Goal: Task Accomplishment & Management: Use online tool/utility

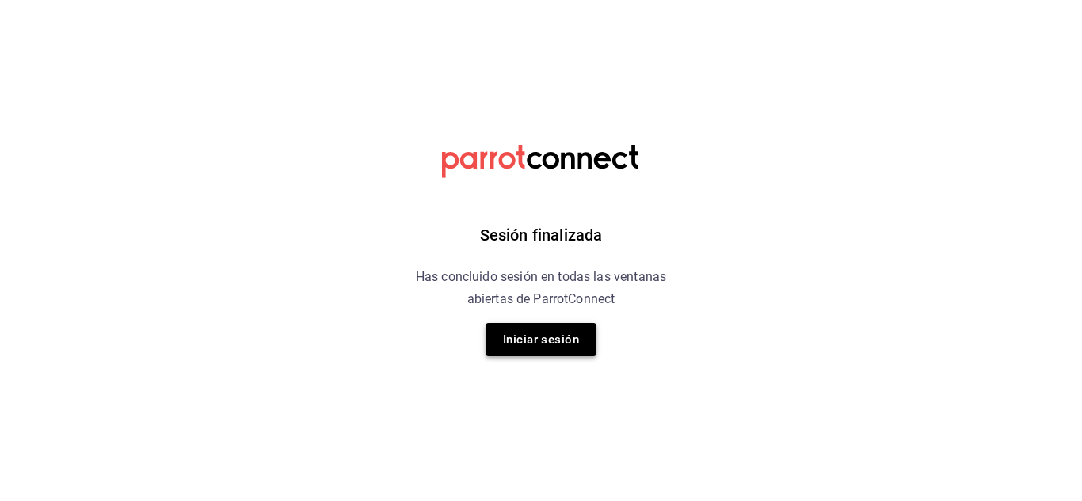
click at [540, 349] on button "Iniciar sesión" at bounding box center [540, 339] width 111 height 33
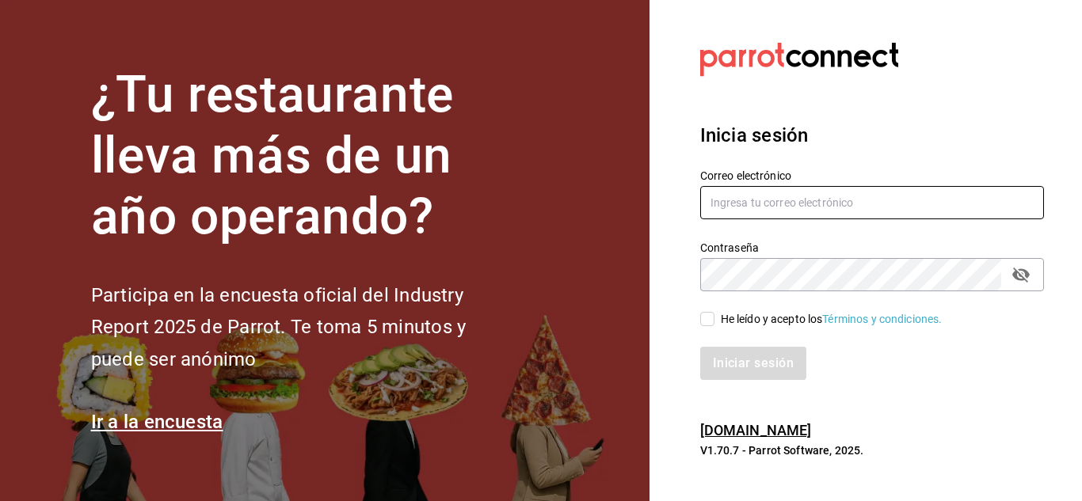
type input "mochomos.metepec@grupocosteno.com"
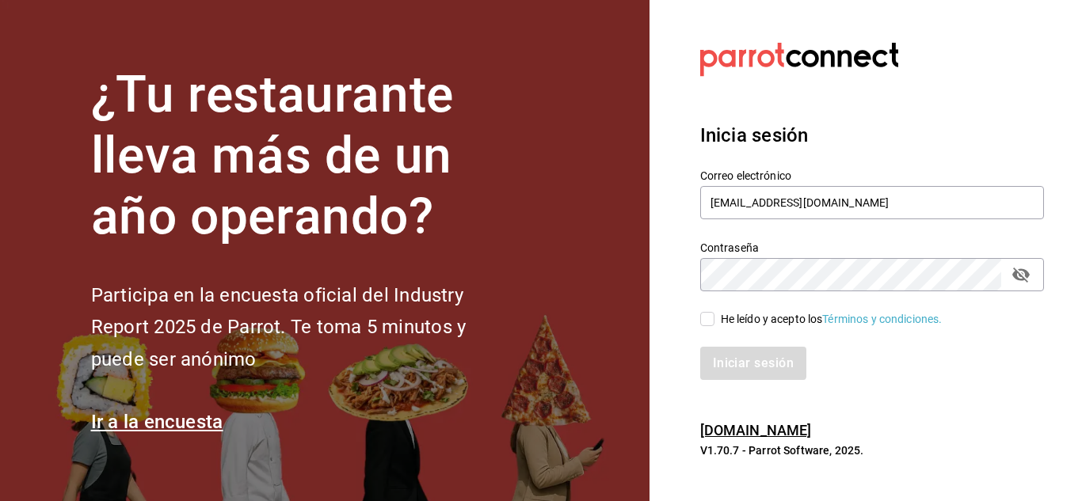
click at [704, 320] on input "He leído y acepto los Términos y condiciones." at bounding box center [707, 319] width 14 height 14
checkbox input "true"
click at [754, 356] on button "Iniciar sesión" at bounding box center [754, 363] width 108 height 33
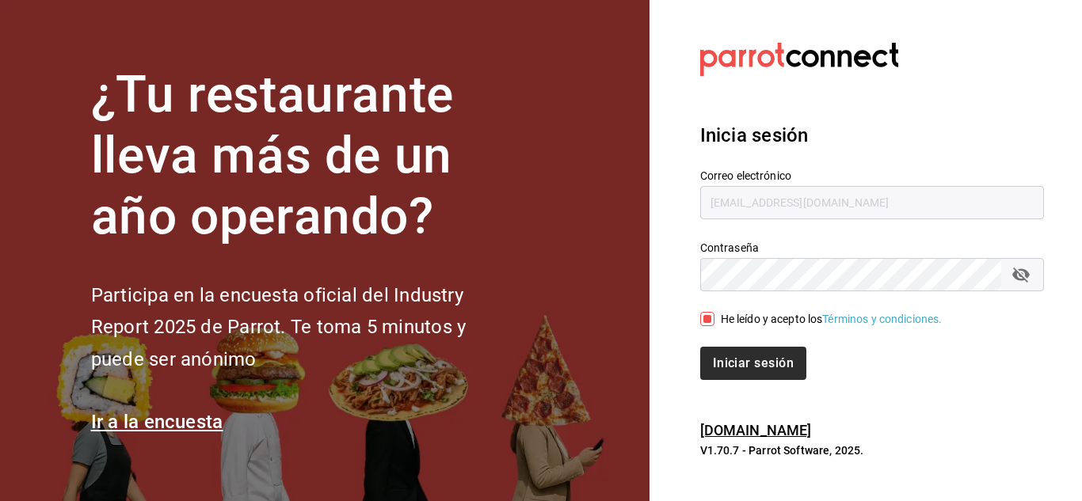
click at [754, 356] on div "Iniciar sesión" at bounding box center [872, 363] width 344 height 33
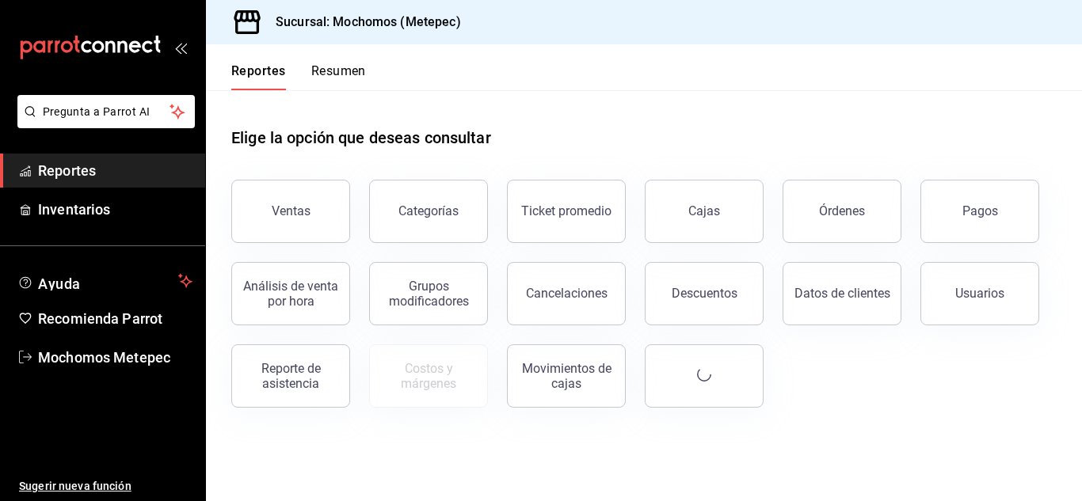
click at [611, 461] on main "Elige la opción que deseas consultar Ventas Categorías Ticket promedio Cajas Ór…" at bounding box center [644, 295] width 876 height 411
click at [329, 193] on button "Ventas" at bounding box center [290, 211] width 119 height 63
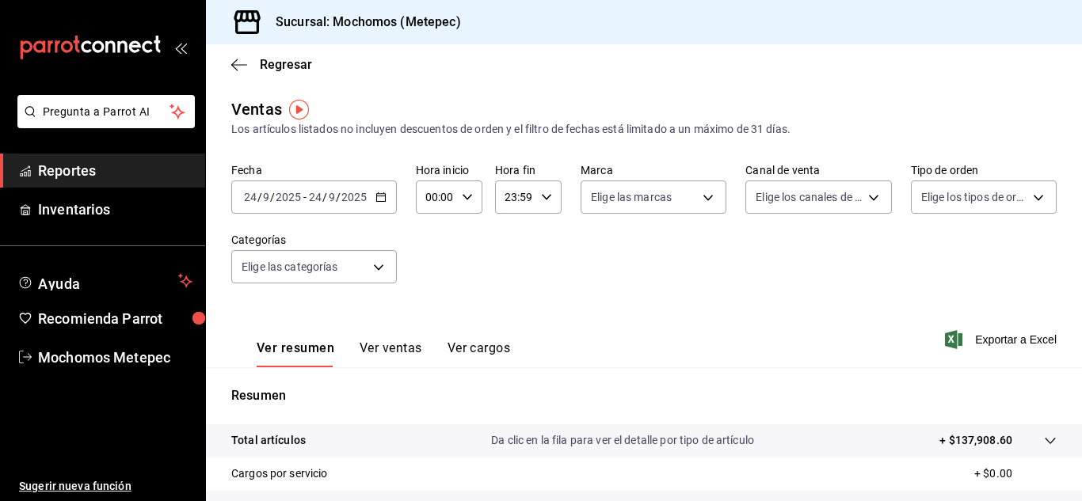
click at [383, 192] on icon "button" at bounding box center [380, 197] width 11 height 11
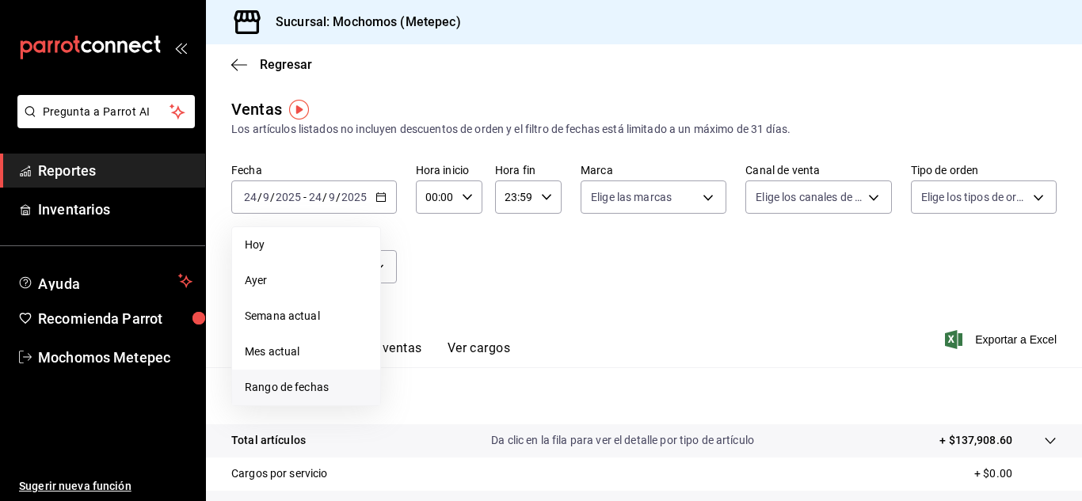
click at [317, 377] on li "Rango de fechas" at bounding box center [306, 388] width 148 height 36
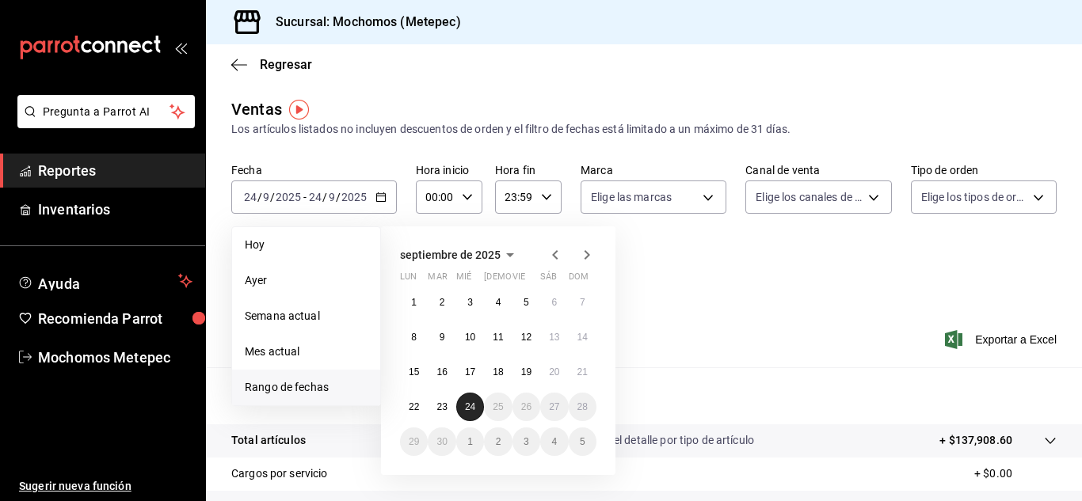
click at [465, 403] on abbr "24" at bounding box center [470, 407] width 10 height 11
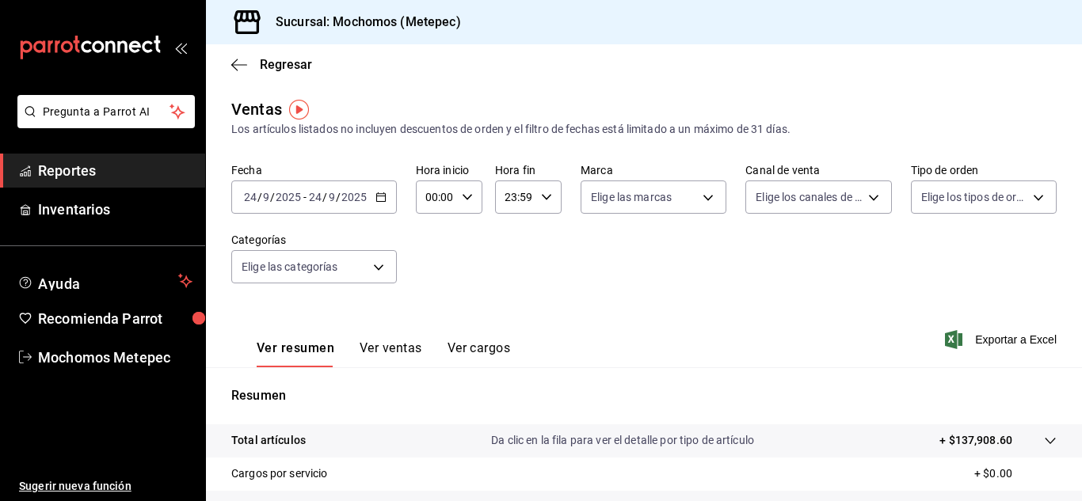
click at [466, 205] on div "00:00 Hora inicio" at bounding box center [449, 197] width 67 height 33
click at [565, 303] on div at bounding box center [541, 250] width 1082 height 501
click at [386, 207] on div "[DATE] [DATE] - [DATE] [DATE]" at bounding box center [314, 197] width 166 height 33
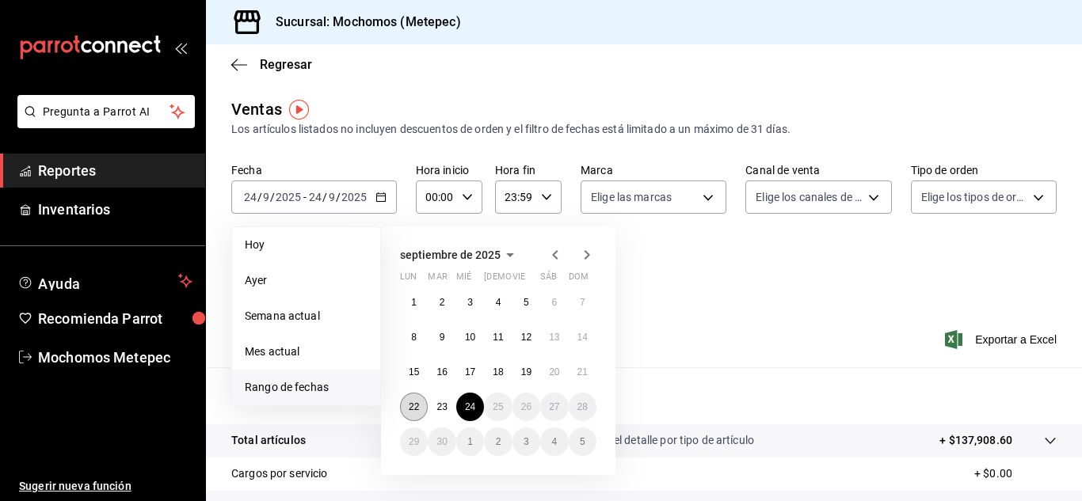
click at [419, 398] on button "22" at bounding box center [414, 407] width 28 height 29
click at [474, 409] on abbr "24" at bounding box center [470, 407] width 10 height 11
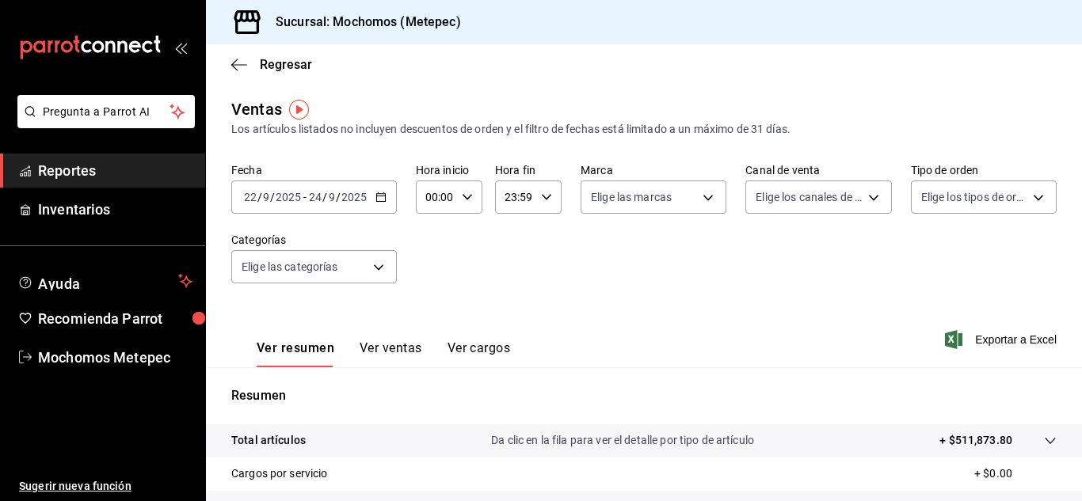
click at [470, 196] on icon "button" at bounding box center [467, 197] width 11 height 11
click at [428, 239] on span "05" at bounding box center [431, 237] width 7 height 13
type input "05:00"
click at [533, 201] on div at bounding box center [541, 250] width 1082 height 501
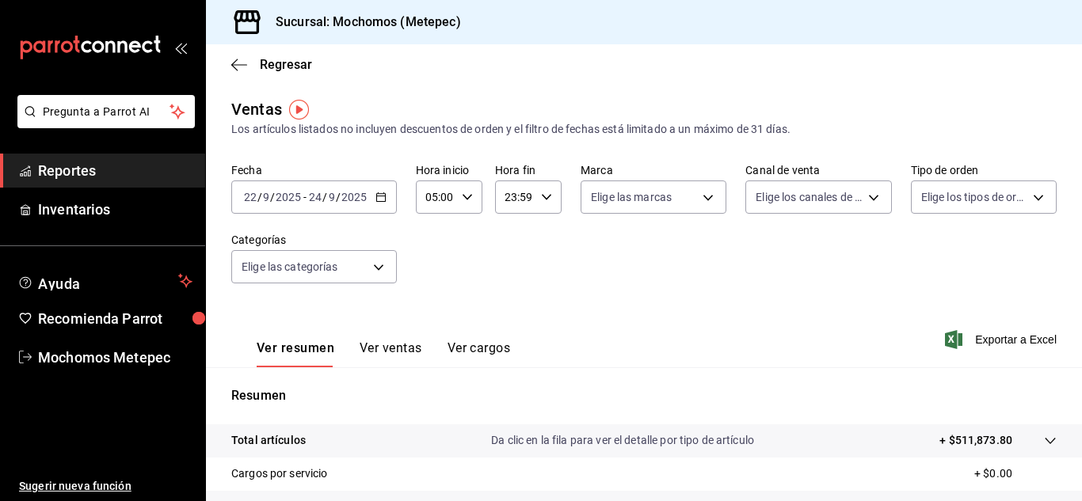
click at [533, 201] on div "23:59 Hora fin" at bounding box center [528, 197] width 67 height 33
click at [506, 322] on span "23" at bounding box center [508, 326] width 7 height 13
click at [520, 263] on button "21" at bounding box center [509, 250] width 26 height 32
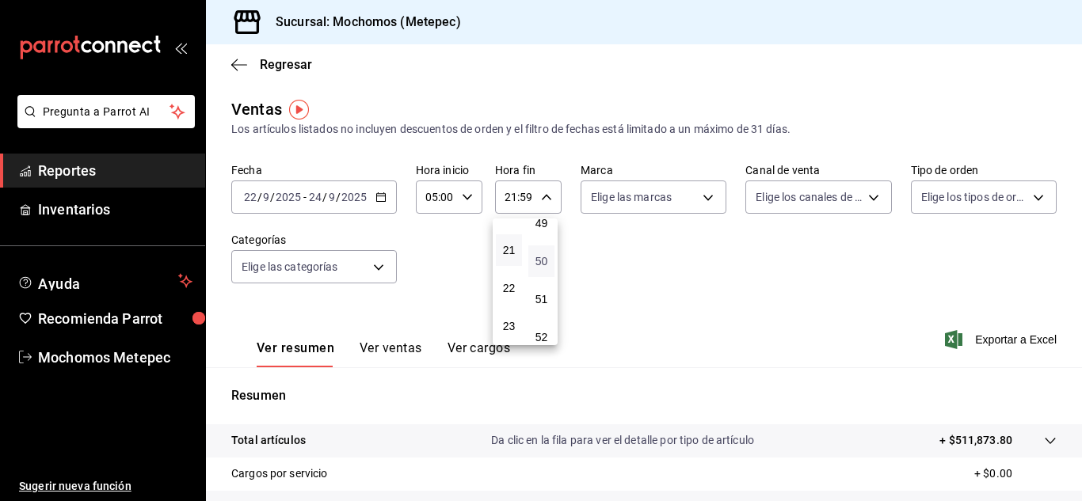
click at [542, 264] on span "50" at bounding box center [541, 261] width 7 height 13
type input "21:50"
click at [672, 235] on div at bounding box center [541, 250] width 1082 height 501
click at [676, 196] on body "Pregunta a Parrot AI Reportes Inventarios Ayuda Recomienda Parrot Mochomos Mete…" at bounding box center [541, 250] width 1082 height 501
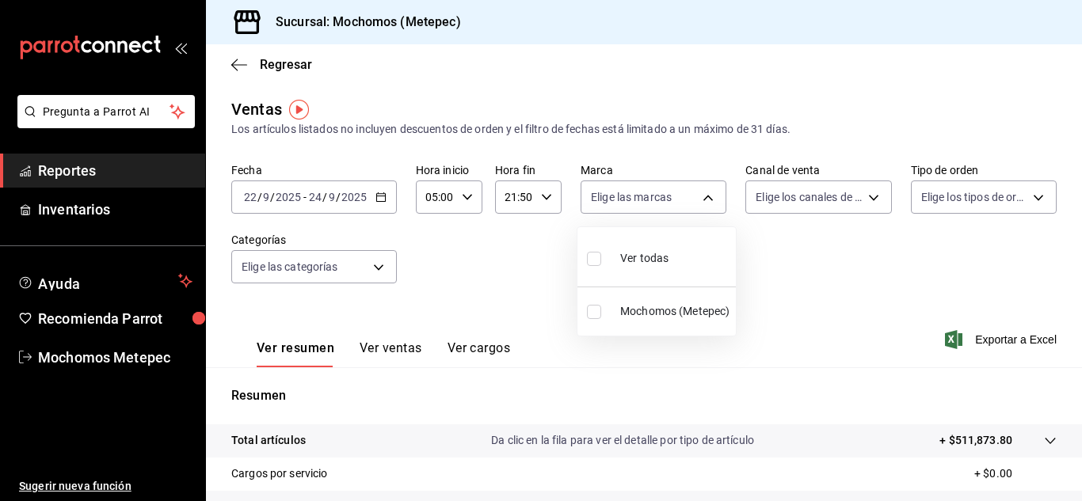
click at [596, 260] on input "checkbox" at bounding box center [594, 259] width 14 height 14
checkbox input "true"
type input "2365f74e-aa6b-4392-bdf2-72765591bddf"
checkbox input "true"
click at [836, 196] on div at bounding box center [541, 250] width 1082 height 501
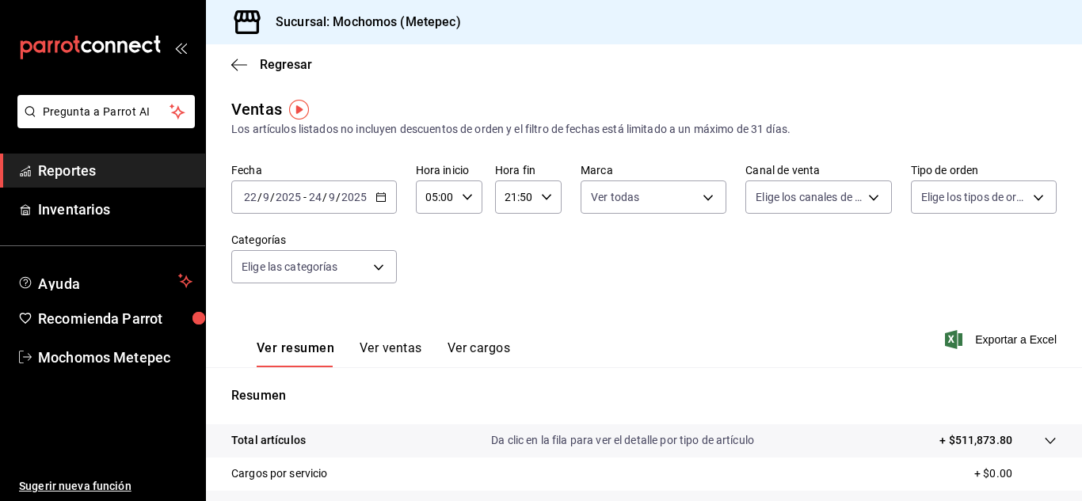
click at [836, 196] on body "Pregunta a Parrot AI Reportes Inventarios Ayuda Recomienda Parrot Mochomos Mete…" at bounding box center [541, 250] width 1082 height 501
click at [758, 264] on input "checkbox" at bounding box center [756, 259] width 14 height 14
checkbox input "true"
type input "PARROT,UBER_EATS,RAPPI,DIDI_FOOD,ONLINE"
checkbox input "true"
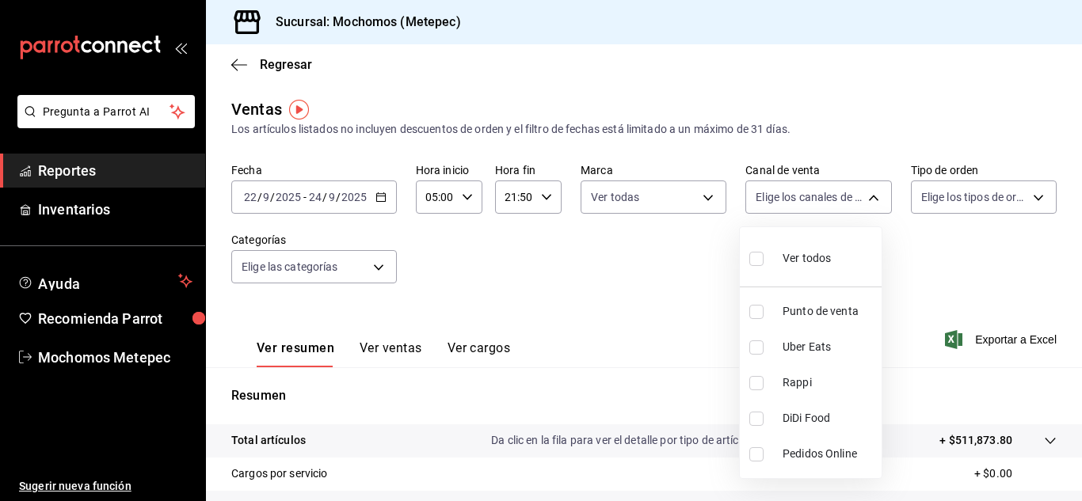
checkbox input "true"
click at [963, 200] on div at bounding box center [541, 250] width 1082 height 501
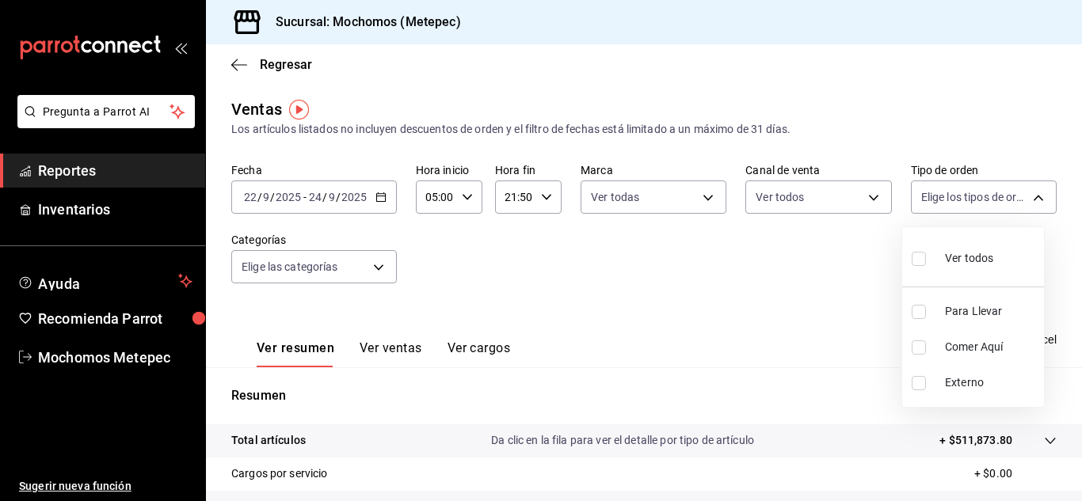
click at [963, 200] on body "Pregunta a Parrot AI Reportes Inventarios Ayuda Recomienda Parrot Mochomos Mete…" at bounding box center [541, 250] width 1082 height 501
click at [912, 258] on input "checkbox" at bounding box center [919, 259] width 14 height 14
checkbox input "true"
type input "3a236ed8-2e24-47ca-8e59-ead494492482,da8509e8-5fca-4f62-958e-973104937870,EXTER…"
checkbox input "true"
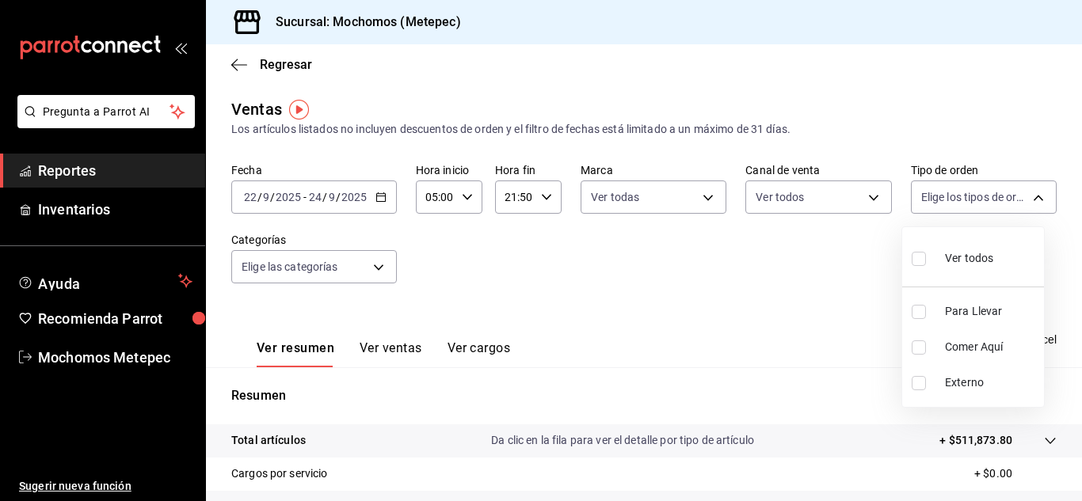
checkbox input "true"
click at [762, 269] on div at bounding box center [541, 250] width 1082 height 501
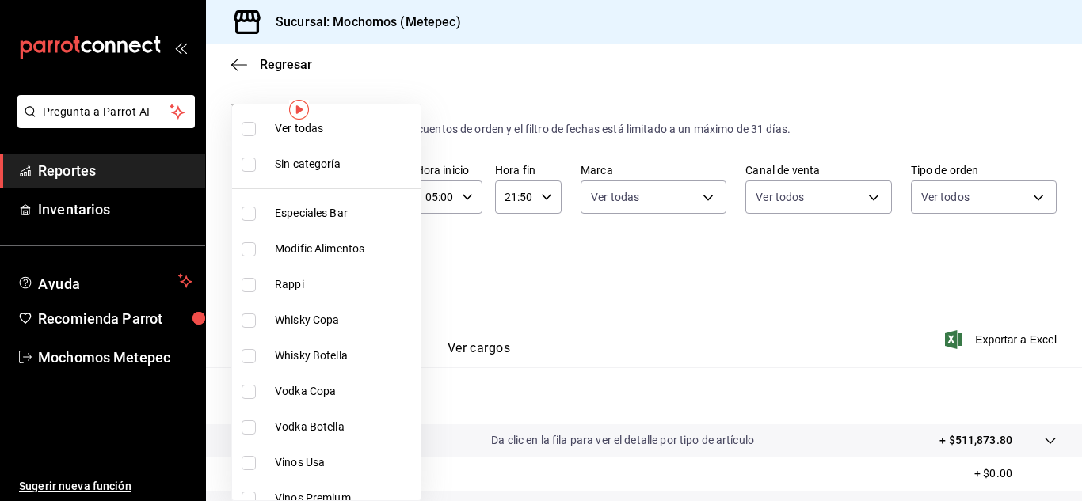
click at [377, 261] on body "Pregunta a Parrot AI Reportes Inventarios Ayuda Recomienda Parrot Mochomos Mete…" at bounding box center [541, 250] width 1082 height 501
click at [249, 130] on input "checkbox" at bounding box center [249, 129] width 14 height 14
checkbox input "true"
type input "c9cbc288-c827-488d-81f5-370afefb1912,46081463-7037-4dd2-a9ab-e56ff6a8fa7c,bf958…"
checkbox input "true"
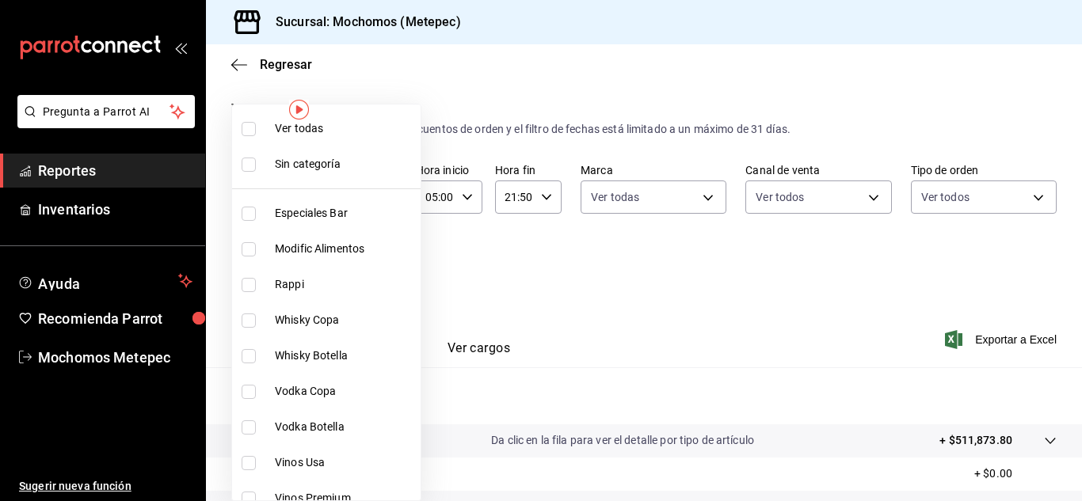
checkbox input "true"
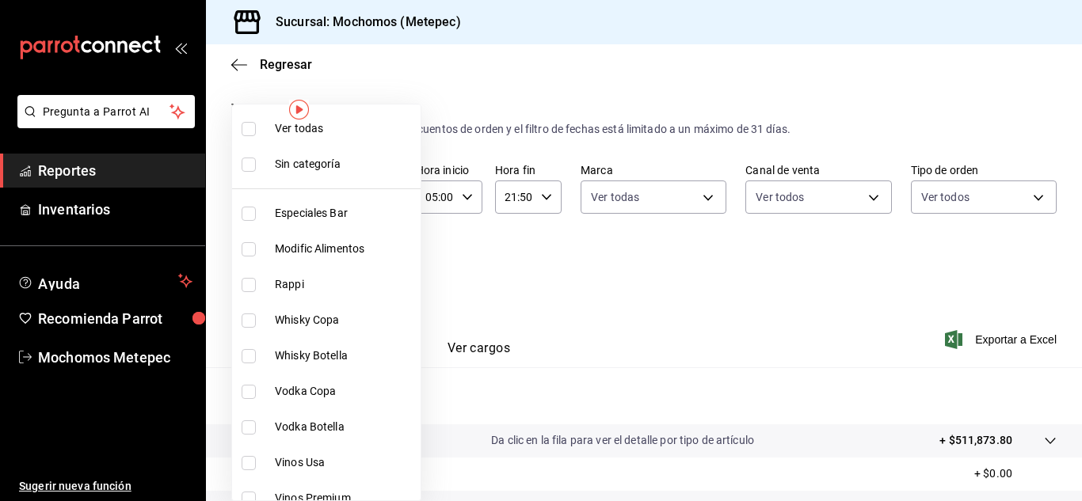
checkbox input "true"
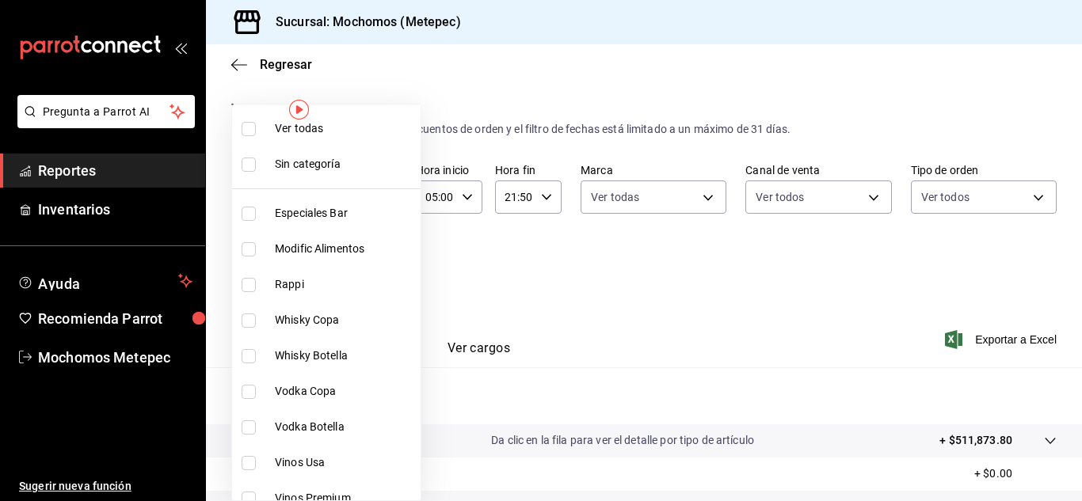
checkbox input "true"
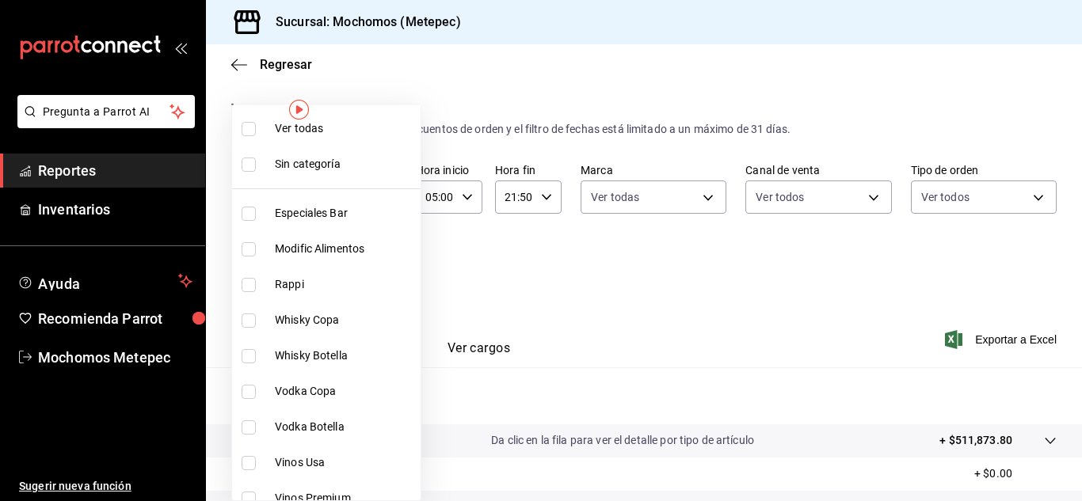
checkbox input "true"
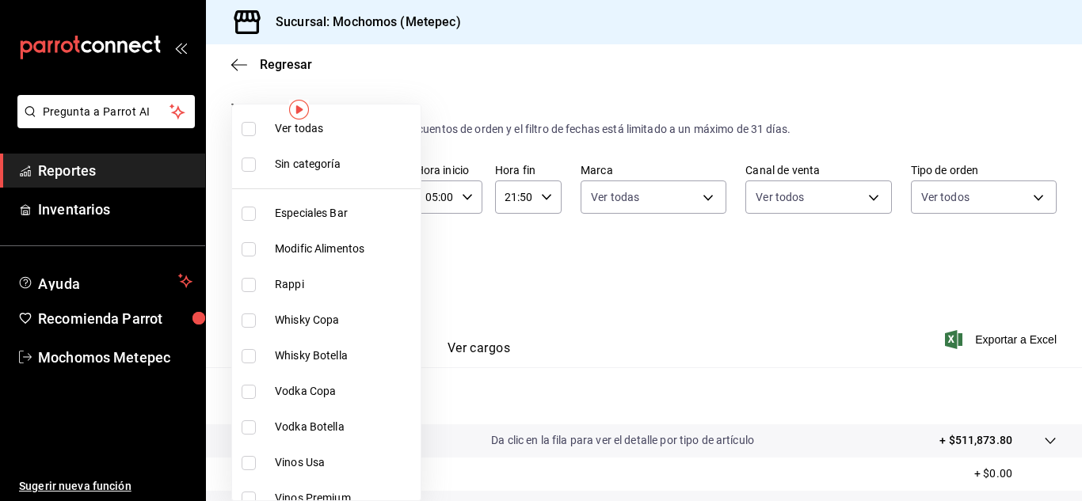
checkbox input "true"
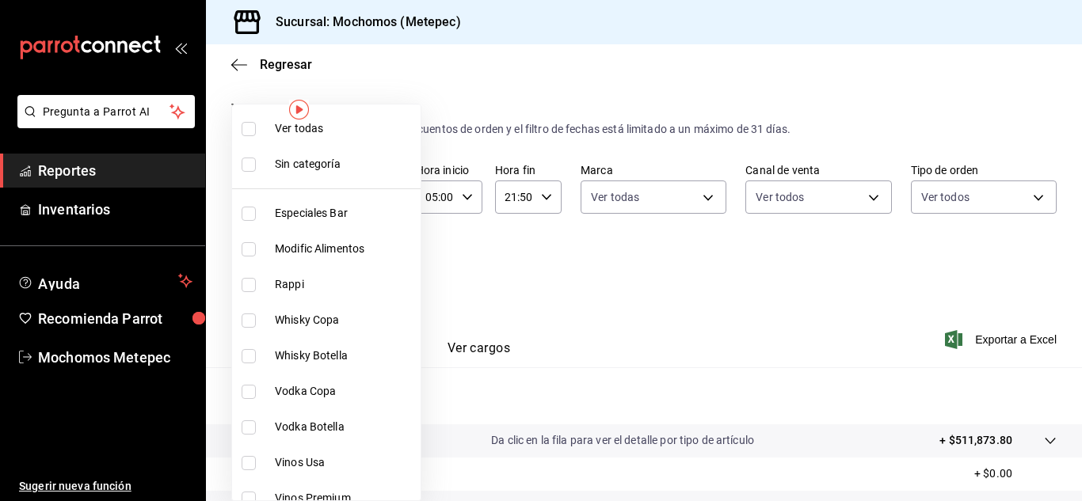
checkbox input "true"
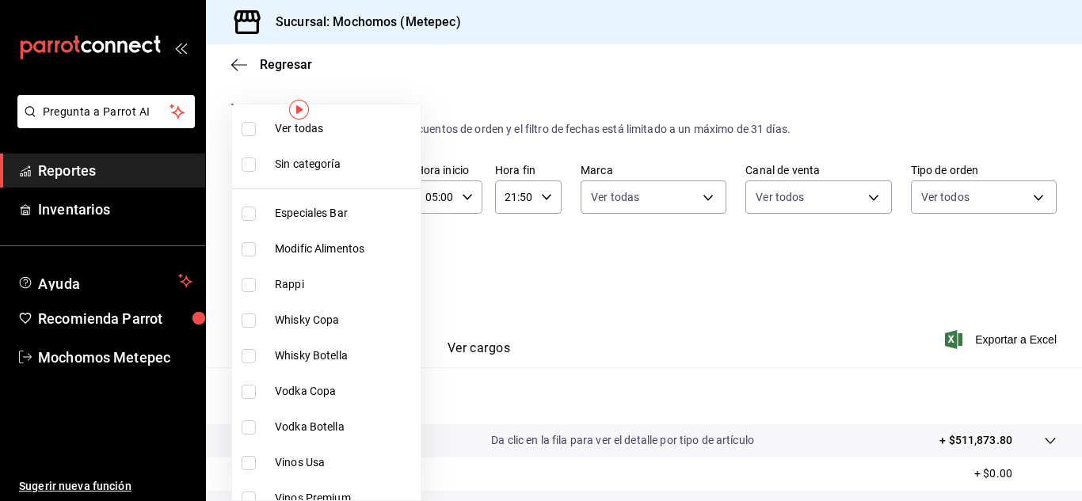
checkbox input "true"
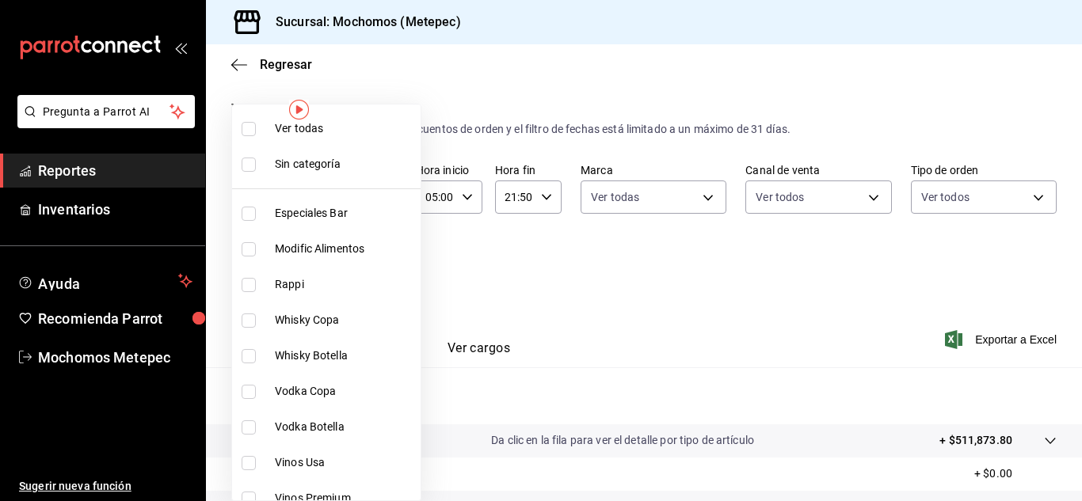
checkbox input "true"
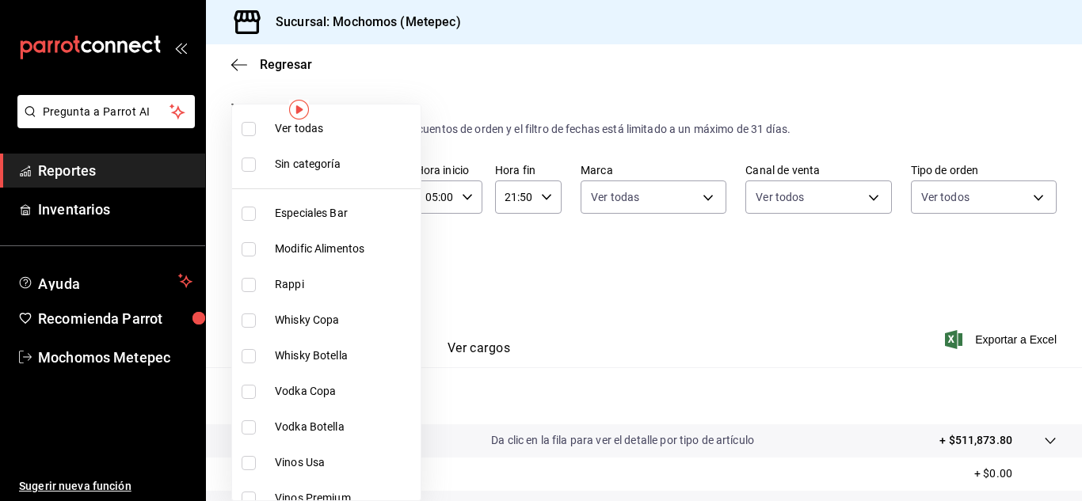
checkbox input "true"
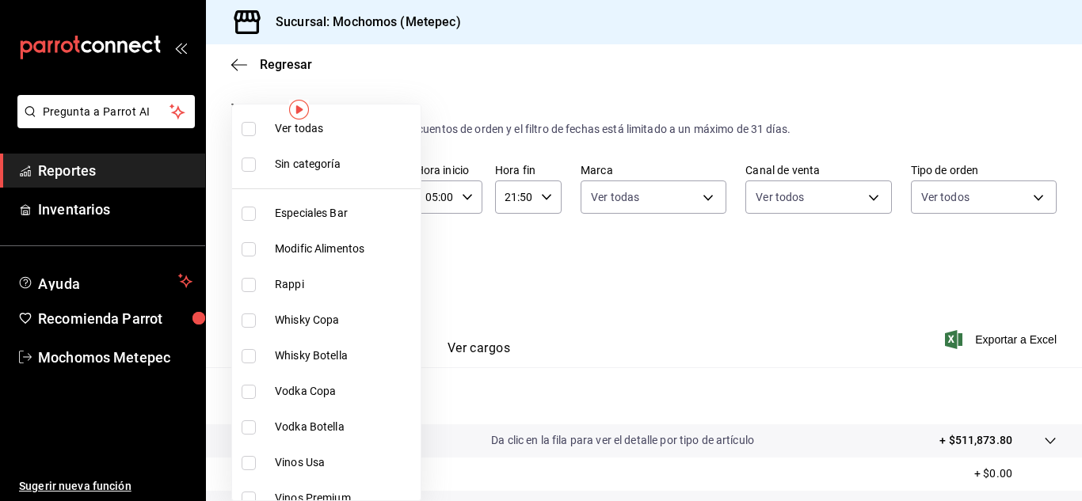
checkbox input "true"
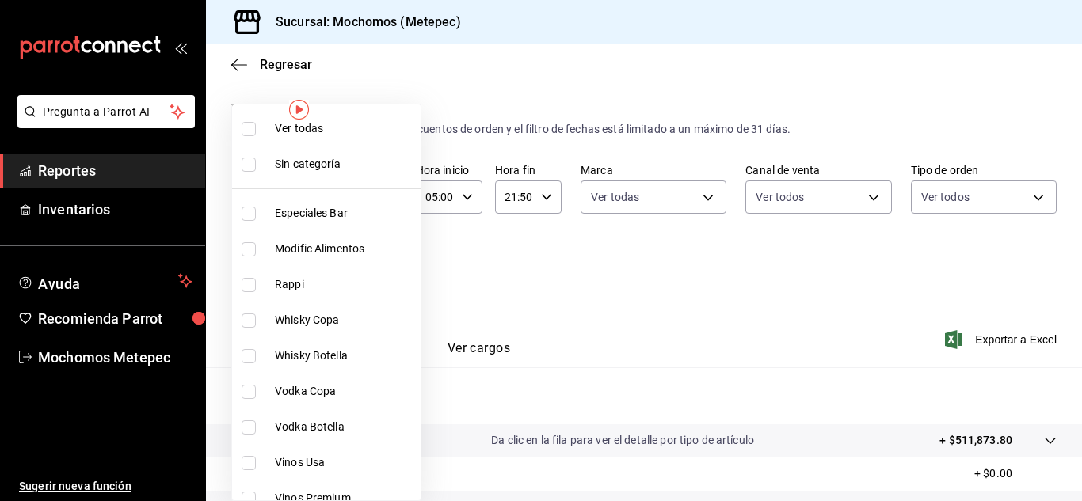
checkbox input "true"
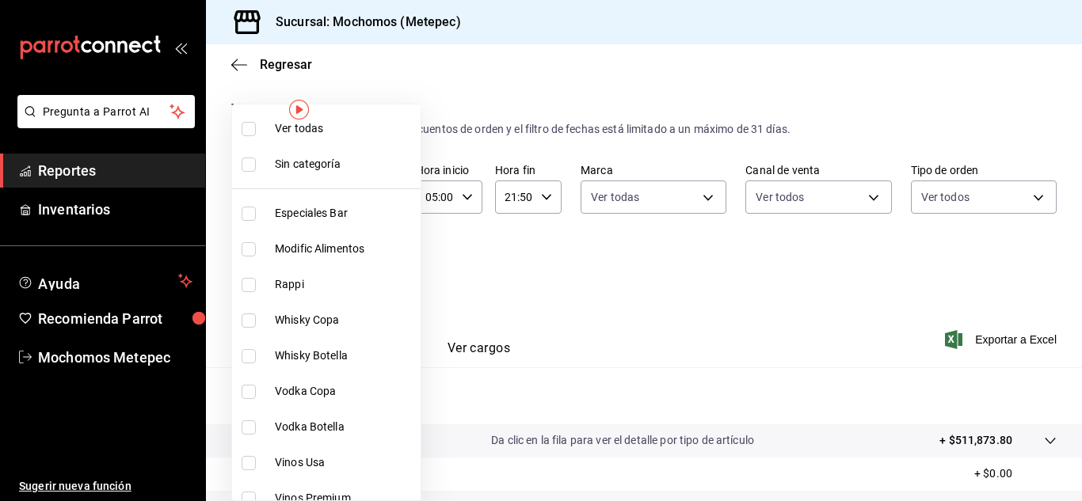
checkbox input "true"
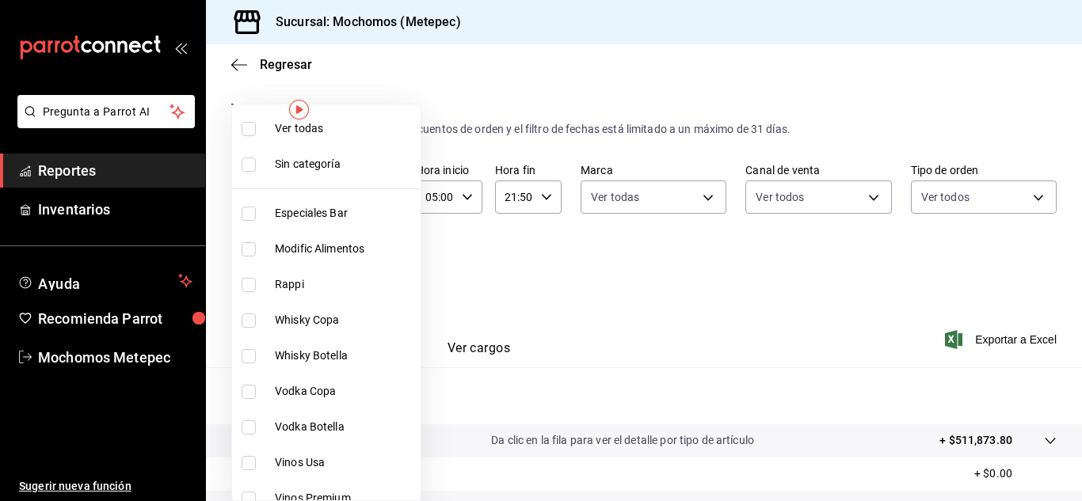
checkbox input "true"
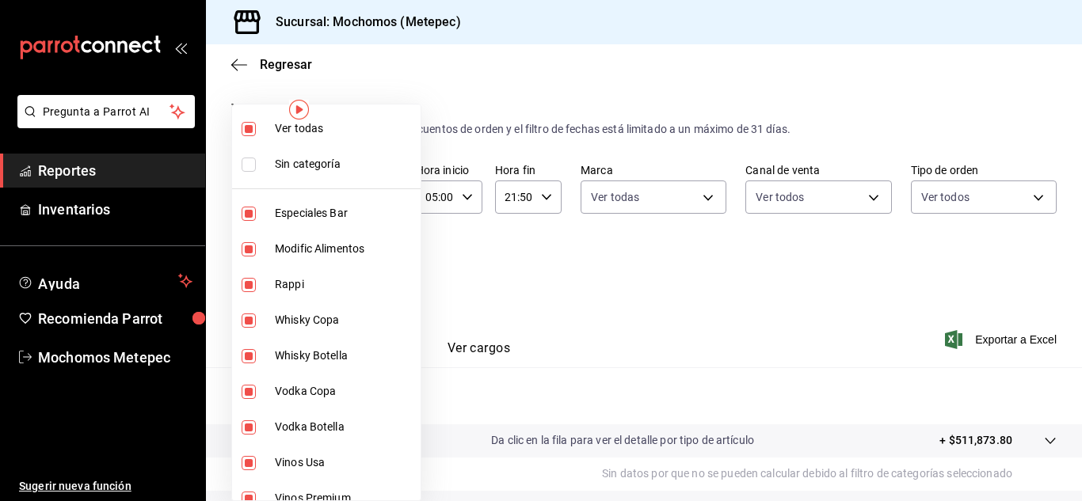
click at [576, 299] on div at bounding box center [541, 250] width 1082 height 501
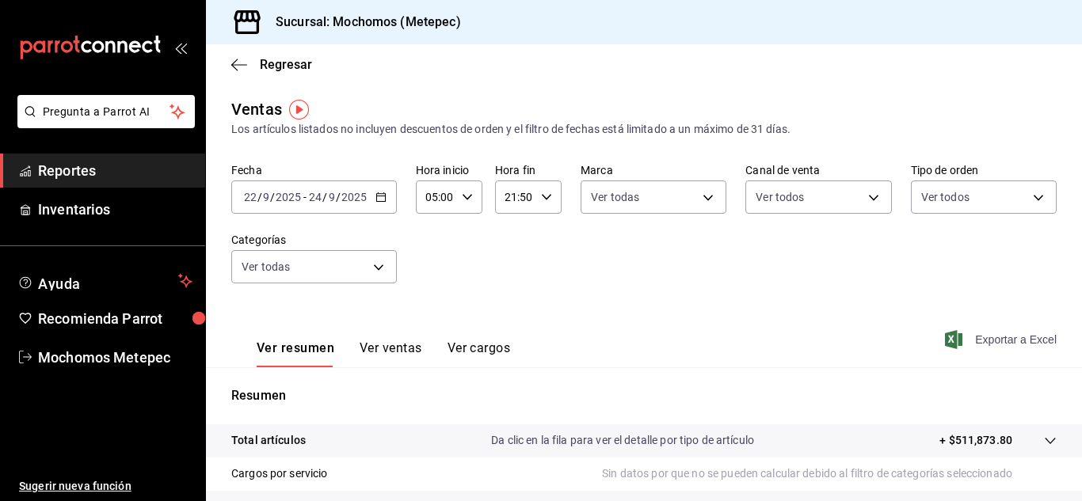
click at [962, 340] on span "Exportar a Excel" at bounding box center [1002, 339] width 108 height 19
click at [962, 340] on div "Exportando a excel..." at bounding box center [992, 340] width 128 height 14
